Goal: Task Accomplishment & Management: Manage account settings

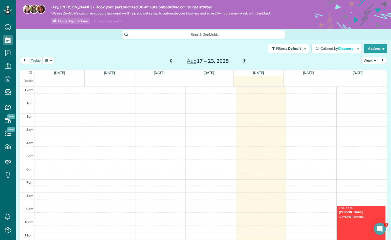
click at [242, 60] on span at bounding box center [245, 61] width 6 height 5
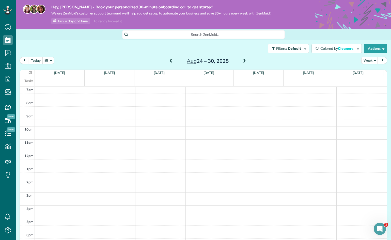
click at [242, 61] on span at bounding box center [245, 61] width 6 height 5
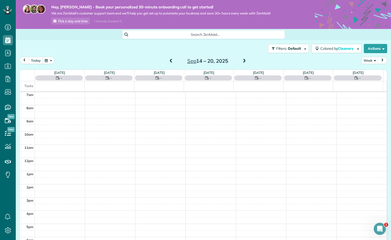
scroll to position [93, 0]
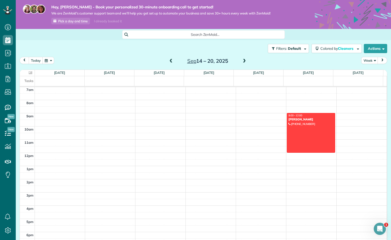
click at [169, 60] on span at bounding box center [171, 61] width 6 height 5
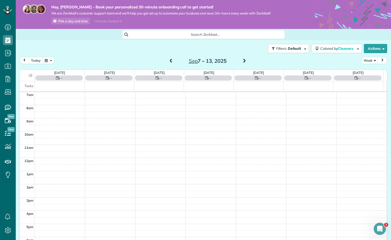
click at [169, 60] on span at bounding box center [171, 61] width 6 height 5
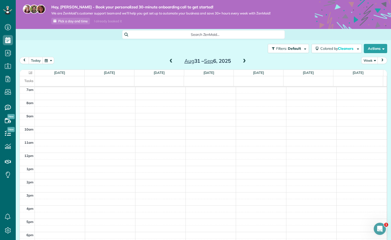
click at [169, 60] on span at bounding box center [171, 61] width 6 height 5
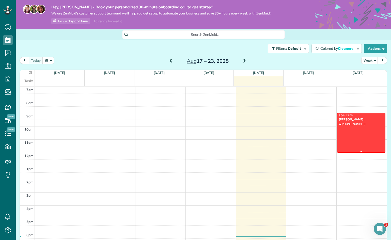
click at [345, 129] on div at bounding box center [361, 132] width 48 height 39
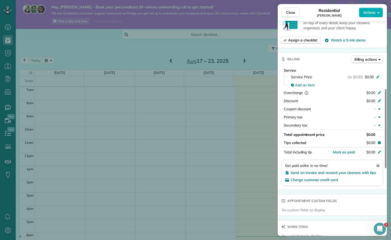
scroll to position [125, 0]
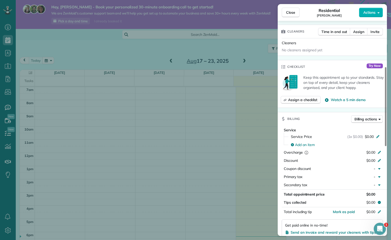
click at [252, 103] on div "Close Residential [PERSON_NAME] Actions Status Active [PERSON_NAME] · Open prof…" at bounding box center [195, 120] width 391 height 240
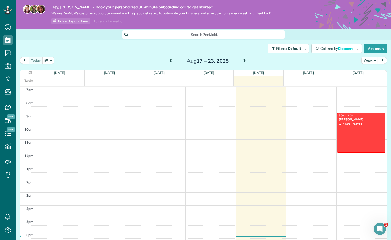
click at [243, 62] on span at bounding box center [245, 61] width 6 height 5
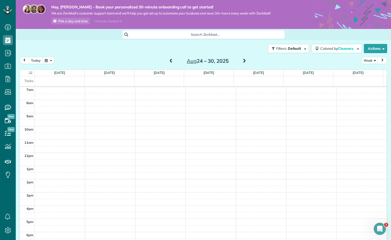
click at [243, 62] on span at bounding box center [245, 61] width 6 height 5
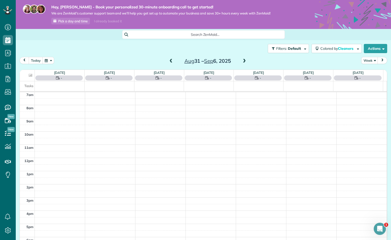
click at [244, 62] on span at bounding box center [245, 61] width 6 height 5
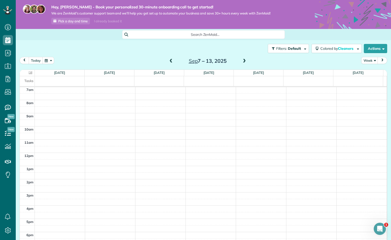
click at [244, 62] on span at bounding box center [245, 61] width 6 height 5
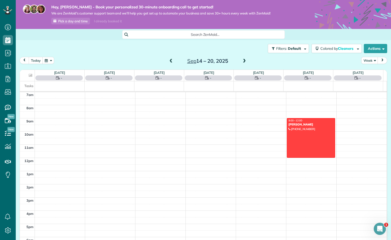
scroll to position [93, 0]
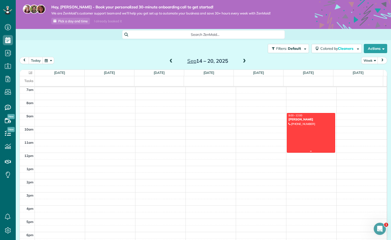
click at [313, 123] on div at bounding box center [311, 132] width 48 height 39
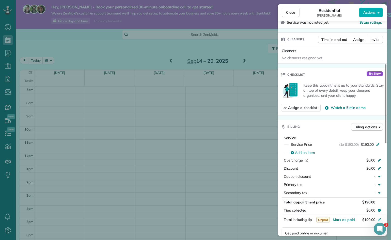
scroll to position [161, 0]
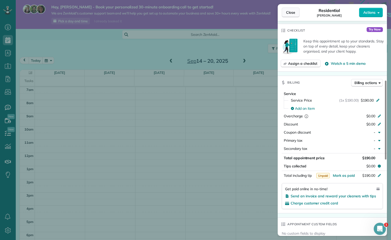
click at [295, 14] on button "Close" at bounding box center [291, 13] width 18 height 10
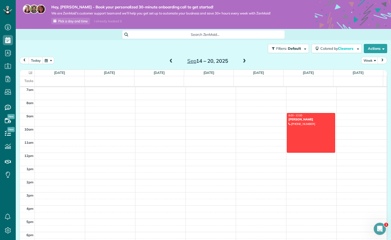
click at [169, 61] on span at bounding box center [171, 61] width 6 height 5
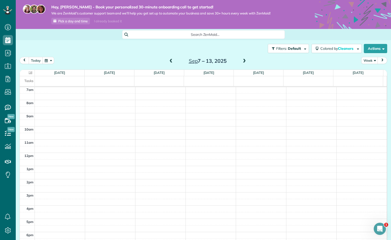
click at [169, 61] on span at bounding box center [171, 61] width 6 height 5
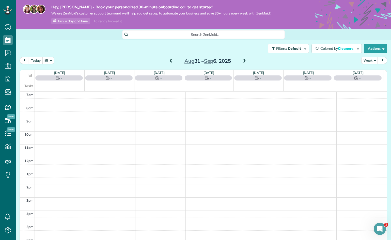
click at [169, 61] on span at bounding box center [171, 61] width 6 height 5
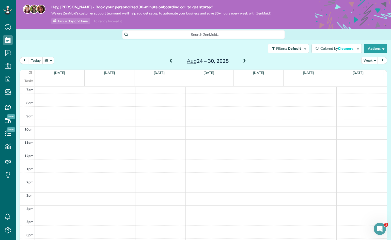
click at [169, 61] on span at bounding box center [171, 61] width 6 height 5
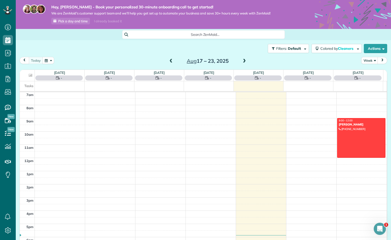
click at [169, 61] on span at bounding box center [171, 61] width 6 height 5
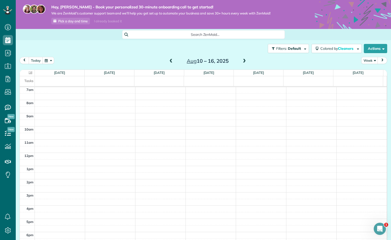
click at [242, 61] on span at bounding box center [245, 61] width 6 height 5
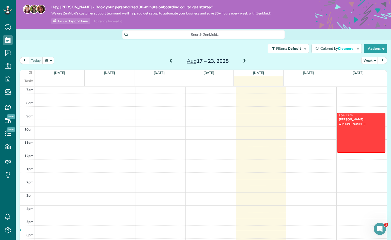
scroll to position [93, 0]
